Goal: Information Seeking & Learning: Learn about a topic

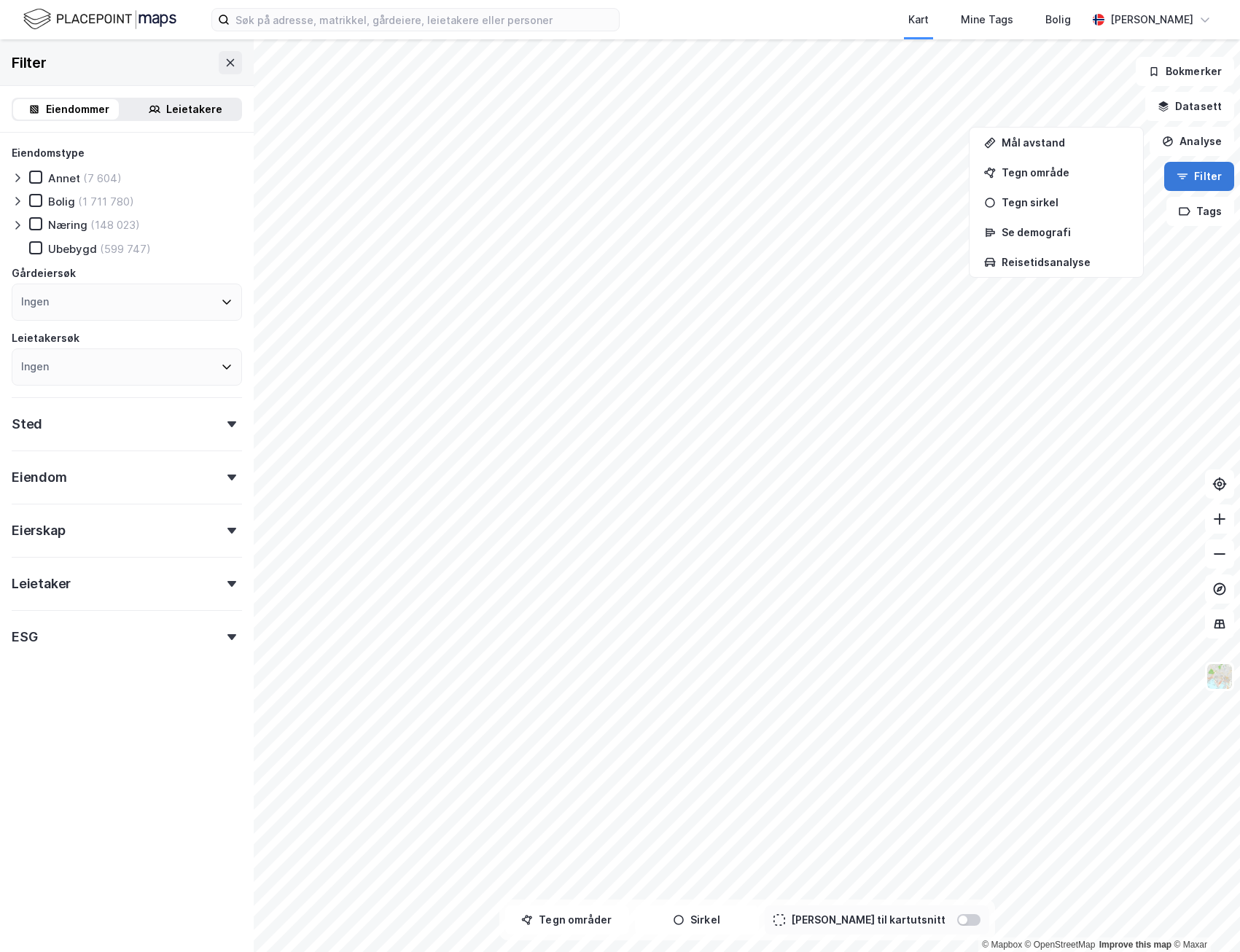
click at [1185, 176] on icon "button" at bounding box center [1182, 177] width 12 height 12
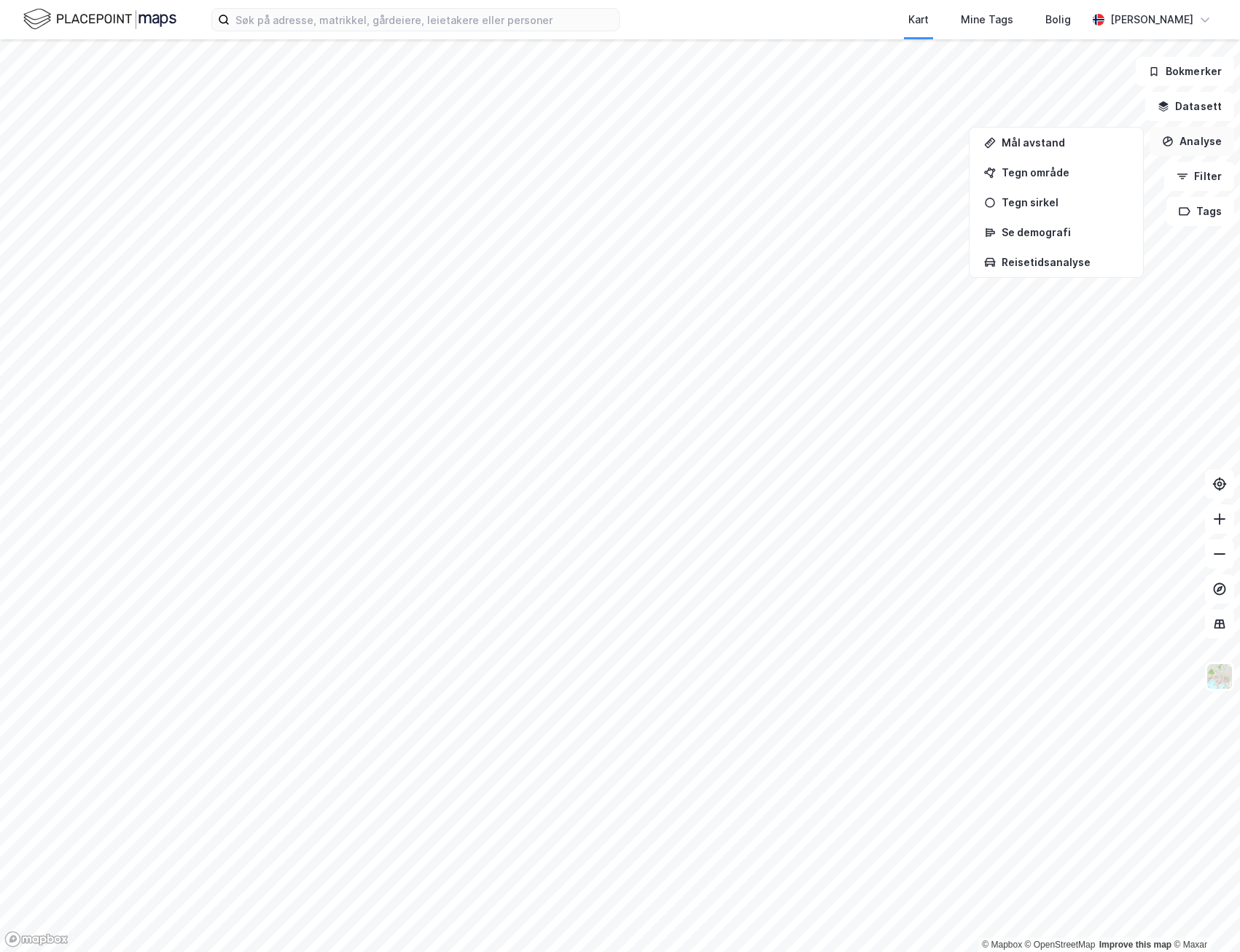
click at [1174, 146] on icon "button" at bounding box center [1168, 141] width 12 height 12
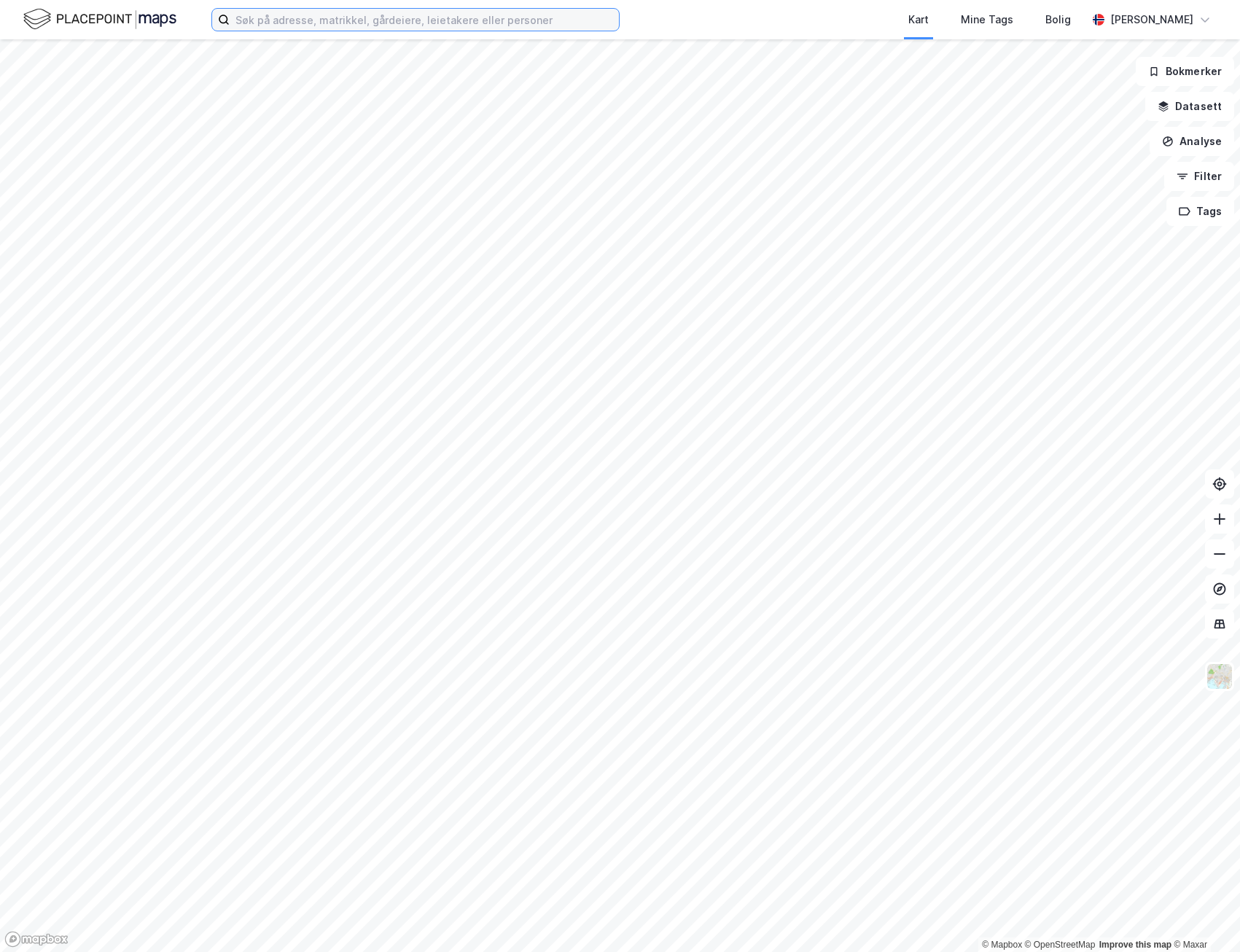
click at [284, 21] on input at bounding box center [423, 19] width 389 height 22
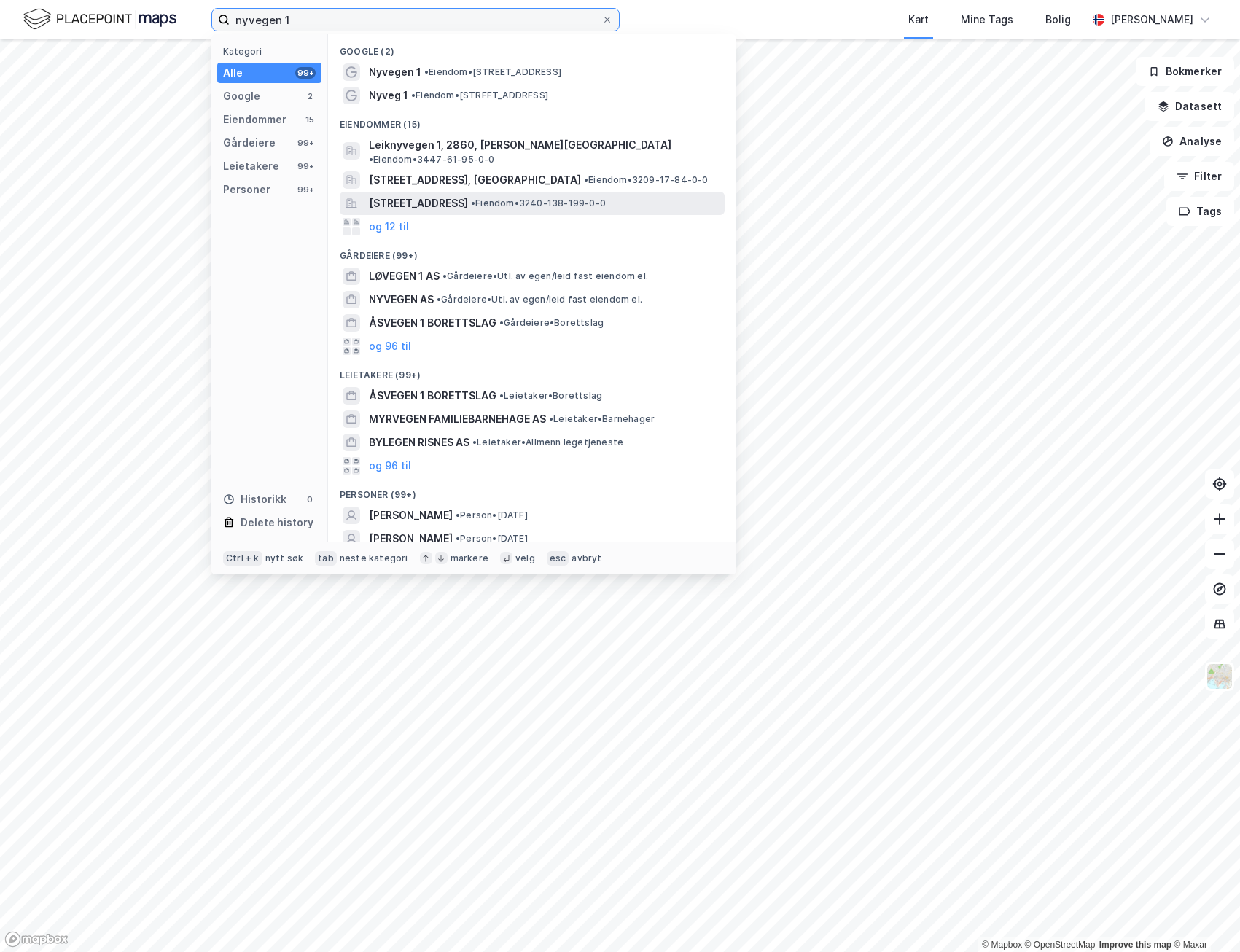
type input "nyvegen 1"
click at [468, 197] on span "[STREET_ADDRESS]" at bounding box center [418, 203] width 99 height 18
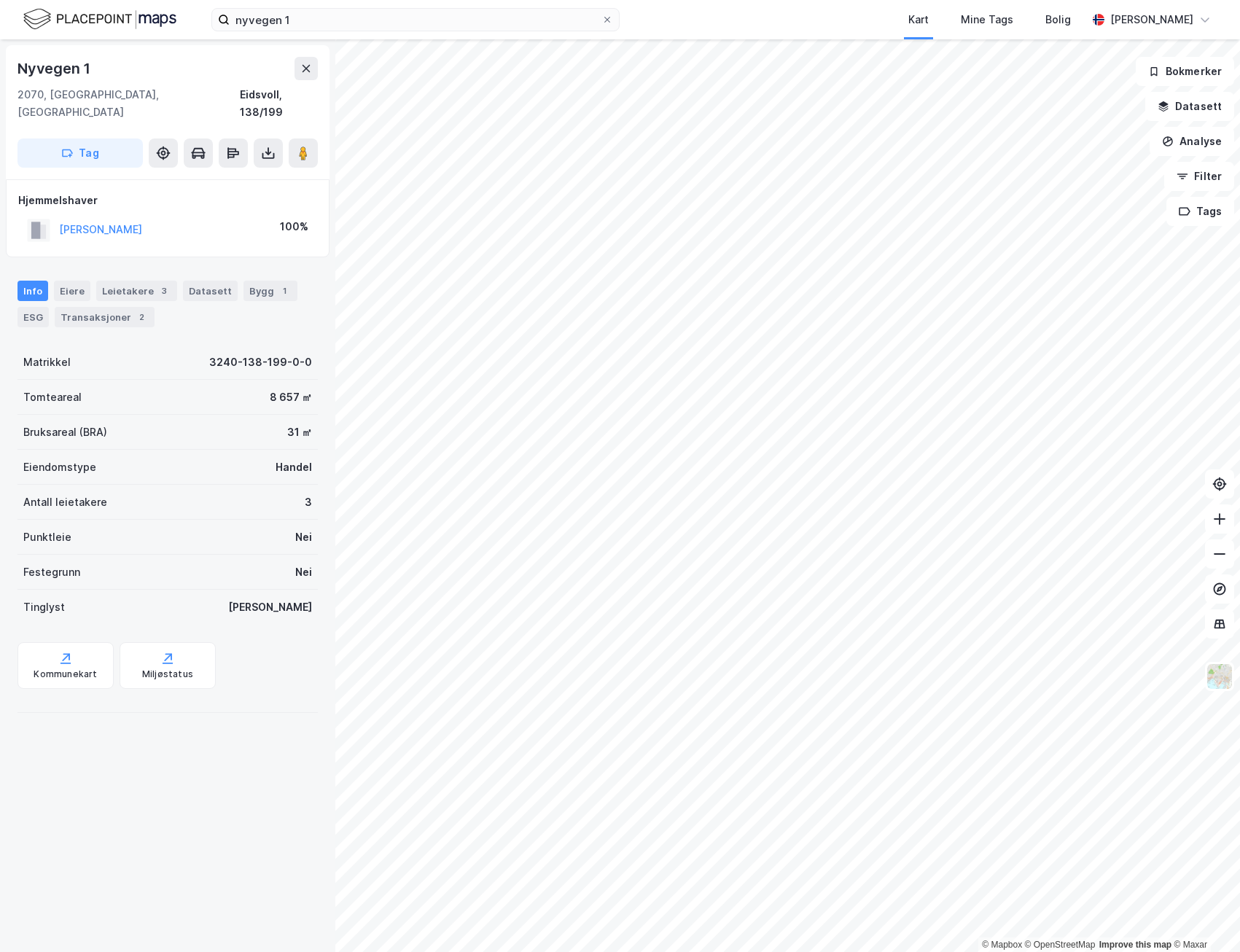
click at [153, 739] on div "Nyvegen 1 2070, [GEOGRAPHIC_DATA], [GEOGRAPHIC_DATA], 138/199 Tag Hjemmelshaver…" at bounding box center [167, 495] width 336 height 913
